Goal: Information Seeking & Learning: Learn about a topic

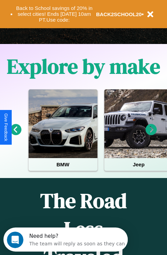
scroll to position [281, 0]
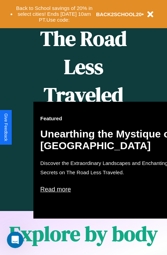
click at [83, 128] on div "Featured Unearthing the Mystique of [GEOGRAPHIC_DATA] Discover the Extraordinar…" at bounding box center [108, 160] width 151 height 117
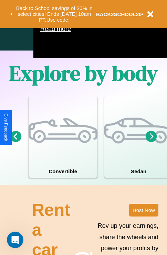
scroll to position [442, 0]
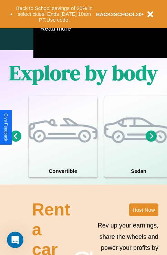
click at [15, 142] on icon at bounding box center [15, 135] width 11 height 11
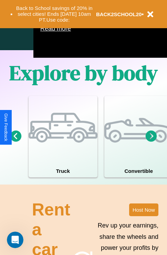
click at [15, 142] on icon at bounding box center [15, 135] width 11 height 11
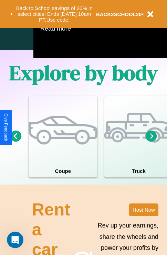
click at [151, 142] on icon at bounding box center [151, 135] width 11 height 11
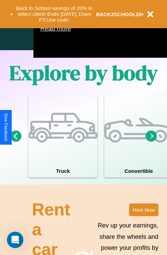
click at [15, 142] on icon at bounding box center [15, 135] width 11 height 11
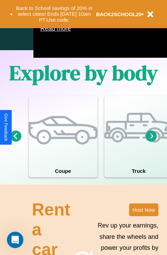
click at [15, 142] on icon at bounding box center [15, 135] width 11 height 11
